Goal: Use online tool/utility: Utilize a website feature to perform a specific function

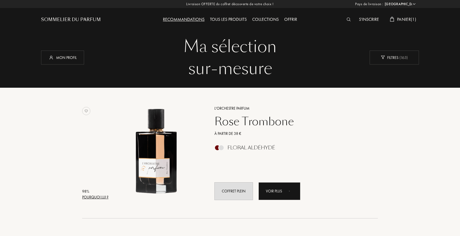
select select "FR"
click at [221, 150] on div at bounding box center [221, 148] width 6 height 6
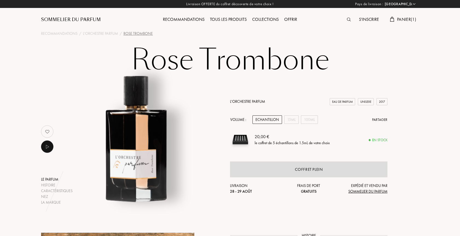
select select "FR"
click at [183, 18] on div "Recommandations" at bounding box center [183, 19] width 47 height 7
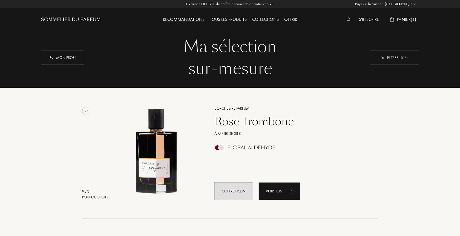
select select "FR"
click at [75, 59] on div "Mon profil" at bounding box center [62, 57] width 43 height 14
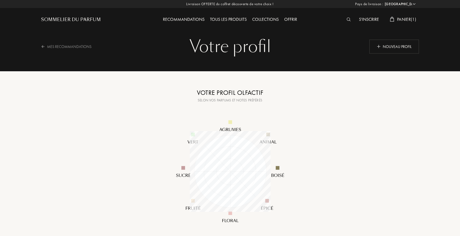
select select "FR"
click at [230, 101] on div "Selon vos parfums et notes préférés" at bounding box center [230, 100] width 137 height 5
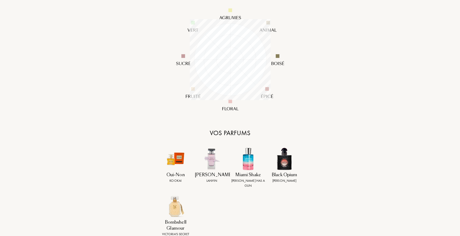
scroll to position [224, 0]
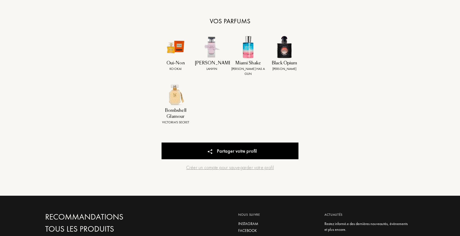
click at [171, 107] on div "Bombshell Glamour" at bounding box center [176, 113] width 34 height 12
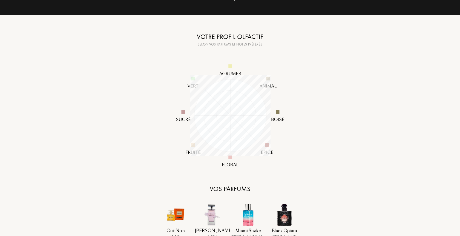
scroll to position [0, 0]
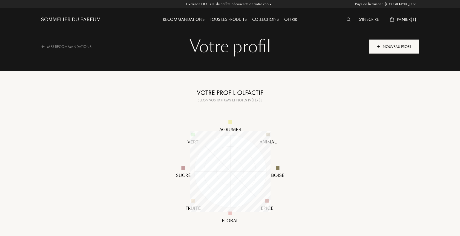
click at [385, 49] on div "Nouveau profil" at bounding box center [395, 46] width 50 height 14
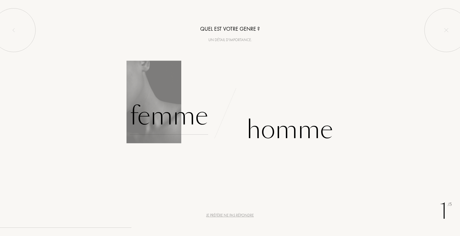
click at [182, 123] on div "Femme" at bounding box center [169, 116] width 78 height 37
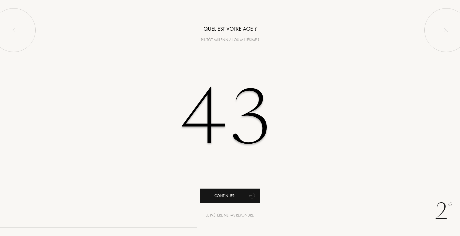
type input "43"
click at [218, 197] on div "Continuer" at bounding box center [230, 196] width 60 height 15
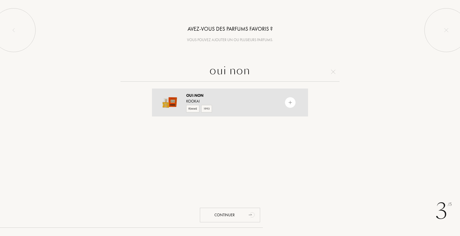
type input "oui non"
click at [289, 102] on img at bounding box center [290, 102] width 5 height 5
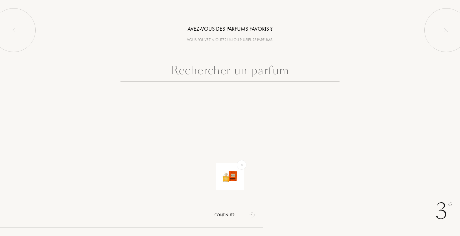
click at [239, 75] on input "text" at bounding box center [230, 72] width 219 height 20
click at [237, 220] on div "Continuer" at bounding box center [230, 215] width 60 height 15
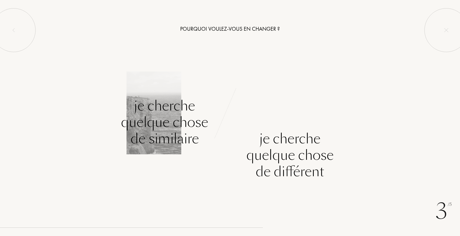
click at [182, 129] on div "Je cherche quelque chose de similaire" at bounding box center [164, 122] width 87 height 49
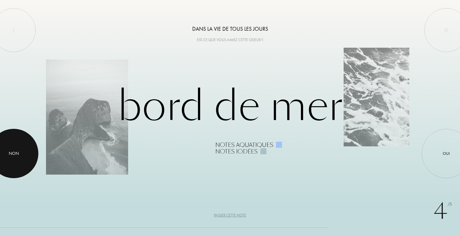
click at [17, 159] on div at bounding box center [13, 153] width 49 height 49
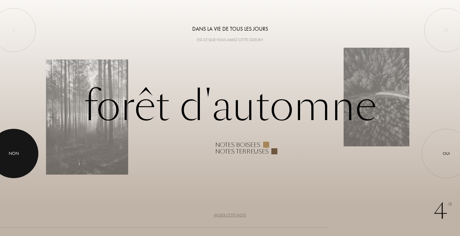
click at [17, 159] on div at bounding box center [13, 153] width 49 height 49
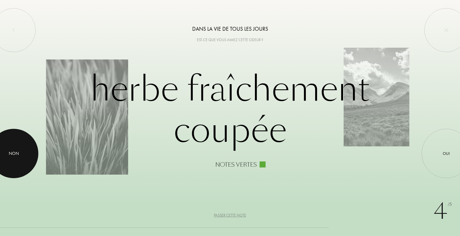
click at [17, 159] on div at bounding box center [13, 153] width 49 height 49
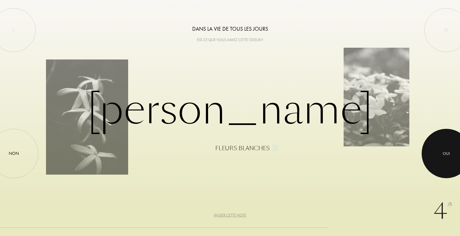
click at [439, 158] on div at bounding box center [446, 153] width 49 height 49
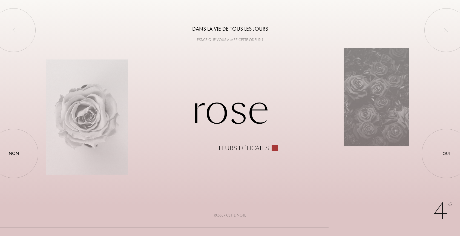
click at [231, 216] on div "Passer cette note" at bounding box center [230, 215] width 32 height 6
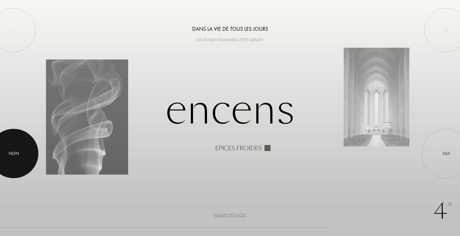
click at [29, 158] on div at bounding box center [13, 153] width 49 height 49
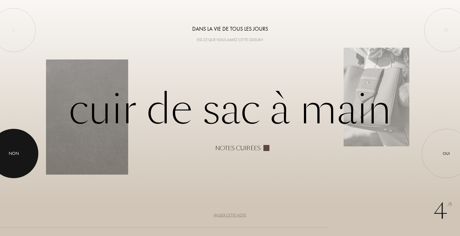
click at [30, 156] on div at bounding box center [13, 153] width 49 height 49
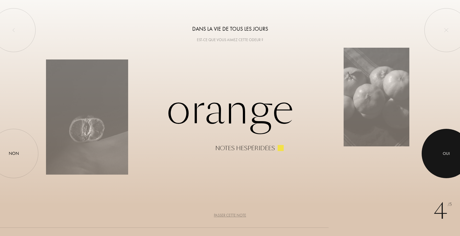
click at [442, 148] on div at bounding box center [446, 153] width 49 height 49
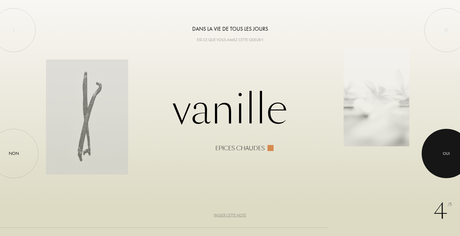
click at [442, 148] on div at bounding box center [446, 153] width 49 height 49
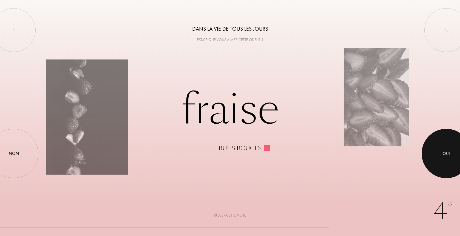
click at [442, 148] on div at bounding box center [446, 153] width 49 height 49
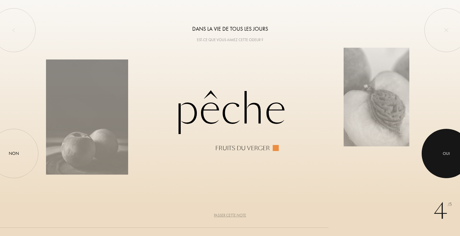
click at [442, 148] on div at bounding box center [446, 153] width 49 height 49
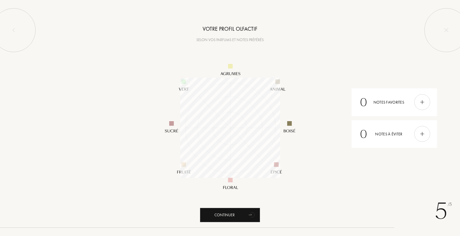
scroll to position [100, 100]
click at [240, 213] on div "Continuer" at bounding box center [230, 215] width 60 height 15
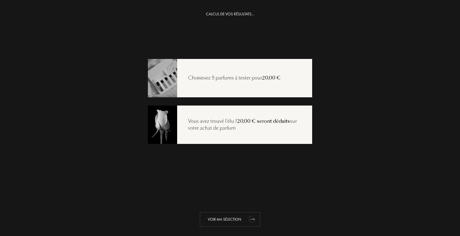
click at [239, 219] on div "Voir ma sélection" at bounding box center [230, 219] width 60 height 15
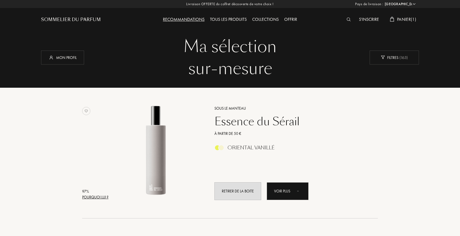
select select "FR"
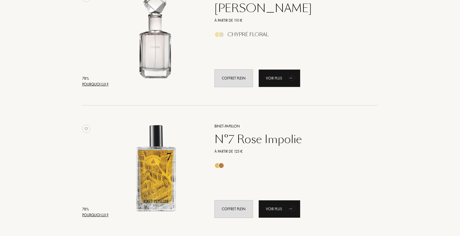
scroll to position [783, 0]
